Goal: Transaction & Acquisition: Download file/media

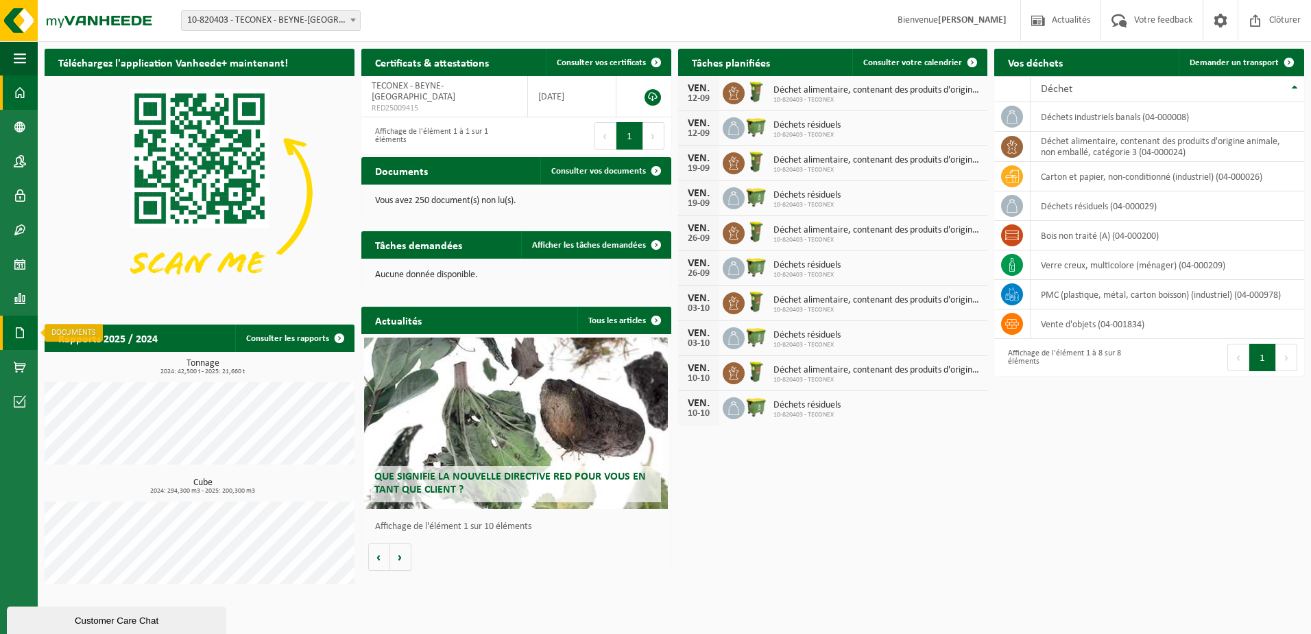
click at [21, 329] on span at bounding box center [20, 333] width 12 height 34
click at [90, 331] on span "Factures" at bounding box center [97, 333] width 35 height 26
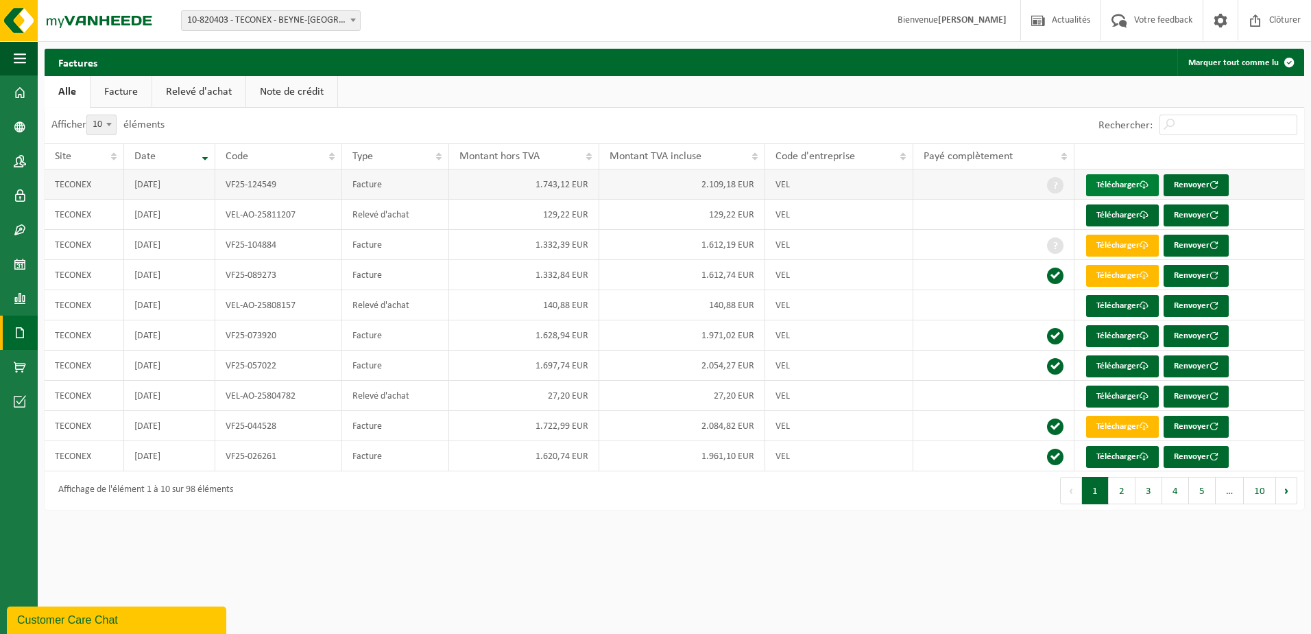
click at [1123, 184] on link "Télécharger" at bounding box center [1122, 185] width 73 height 22
